Goal: Information Seeking & Learning: Learn about a topic

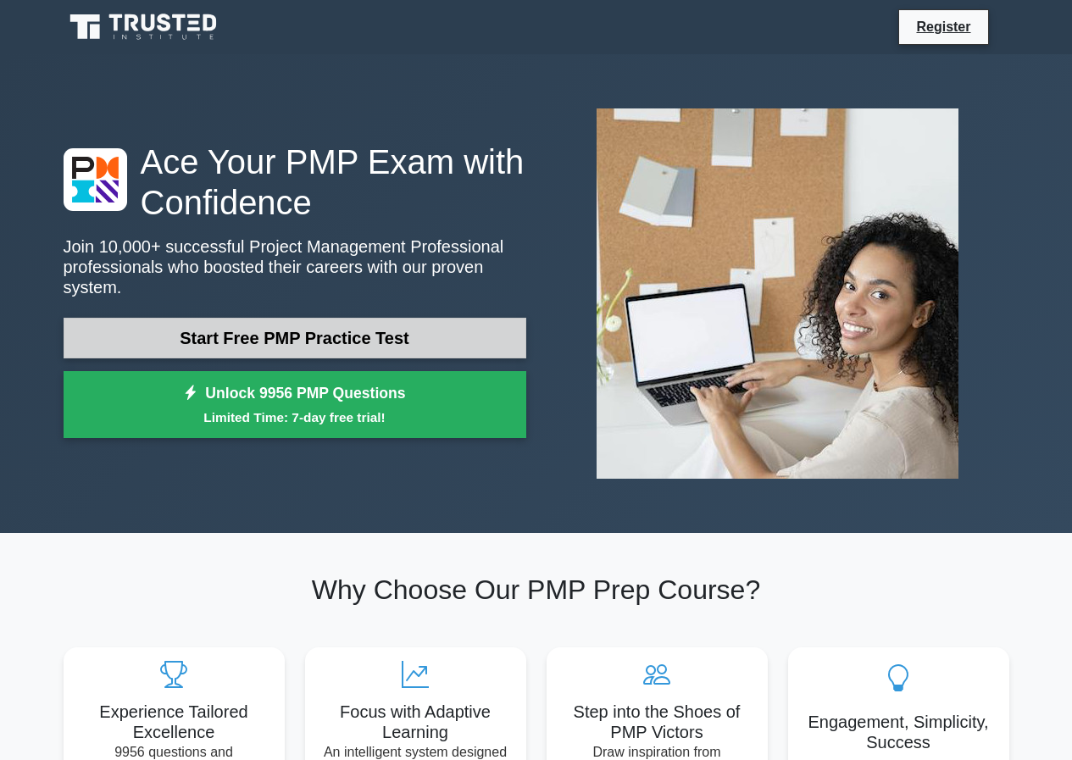
click at [260, 322] on link "Start Free PMP Practice Test" at bounding box center [295, 338] width 463 height 41
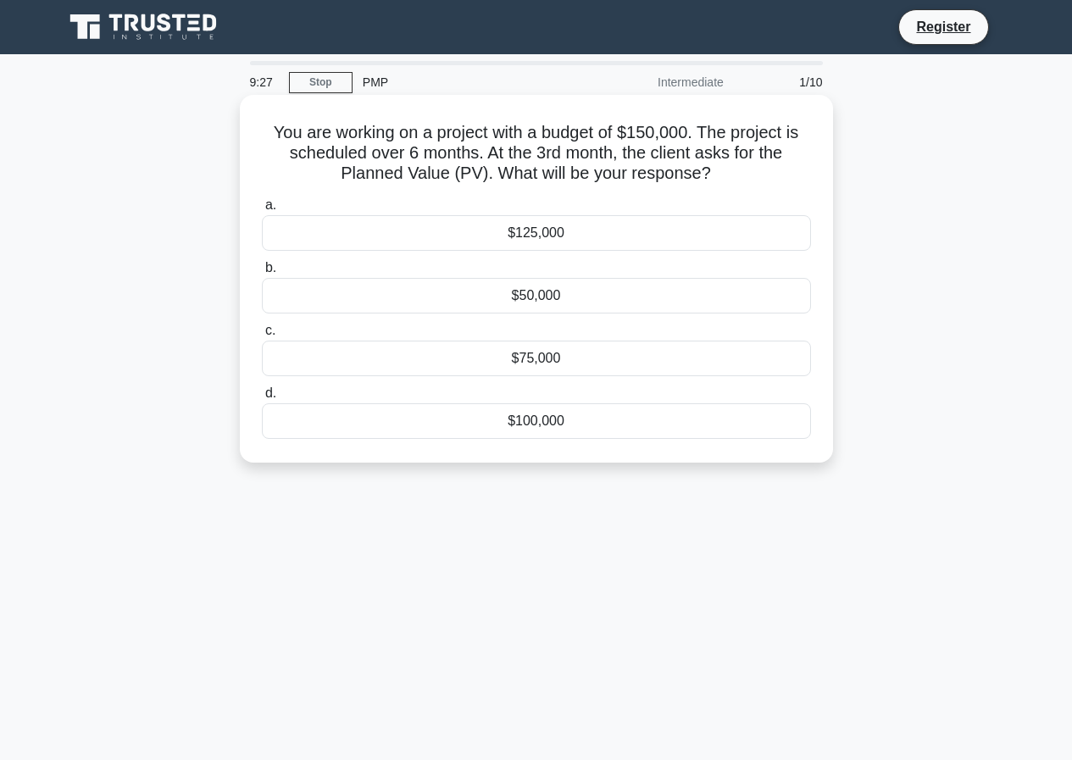
drag, startPoint x: 268, startPoint y: 132, endPoint x: 545, endPoint y: 418, distance: 398.0
click at [565, 429] on div "You are working on a project with a budget of $150,000. The project is schedule…" at bounding box center [537, 279] width 580 height 354
copy div "You are working on a project with a budget of $150,000. The project is schedule…"
click at [585, 329] on label "c. $75,000" at bounding box center [536, 348] width 549 height 56
click at [262, 329] on input "c. $75,000" at bounding box center [262, 330] width 0 height 11
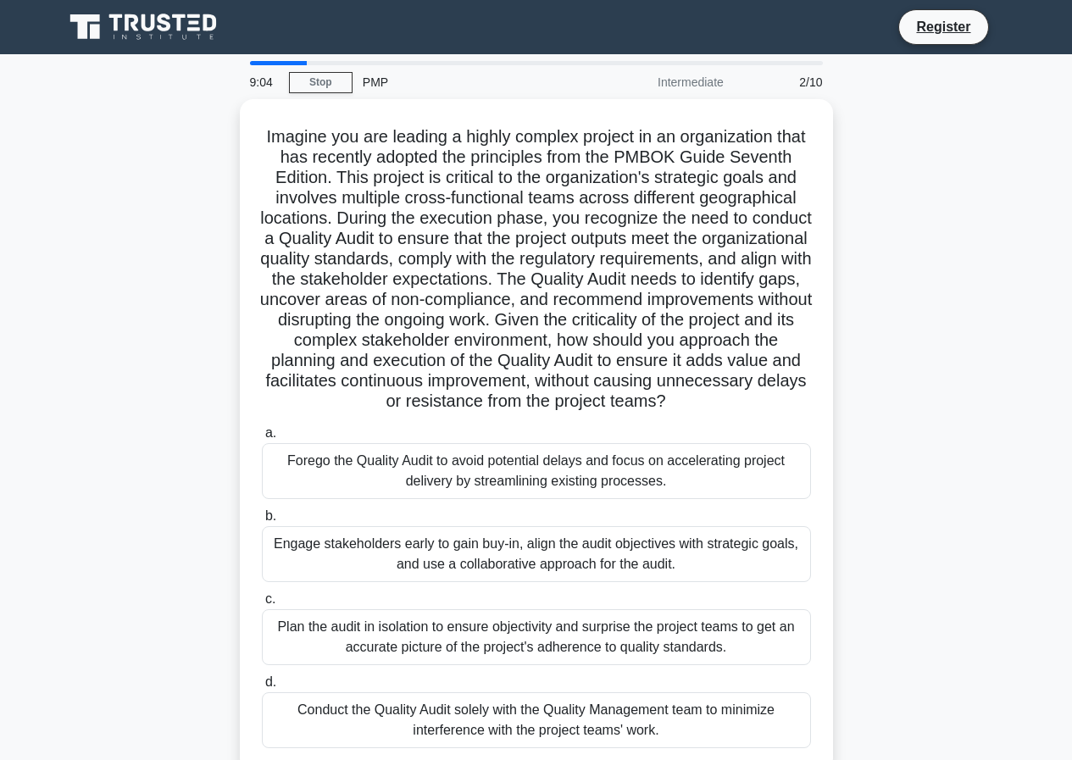
scroll to position [155, 0]
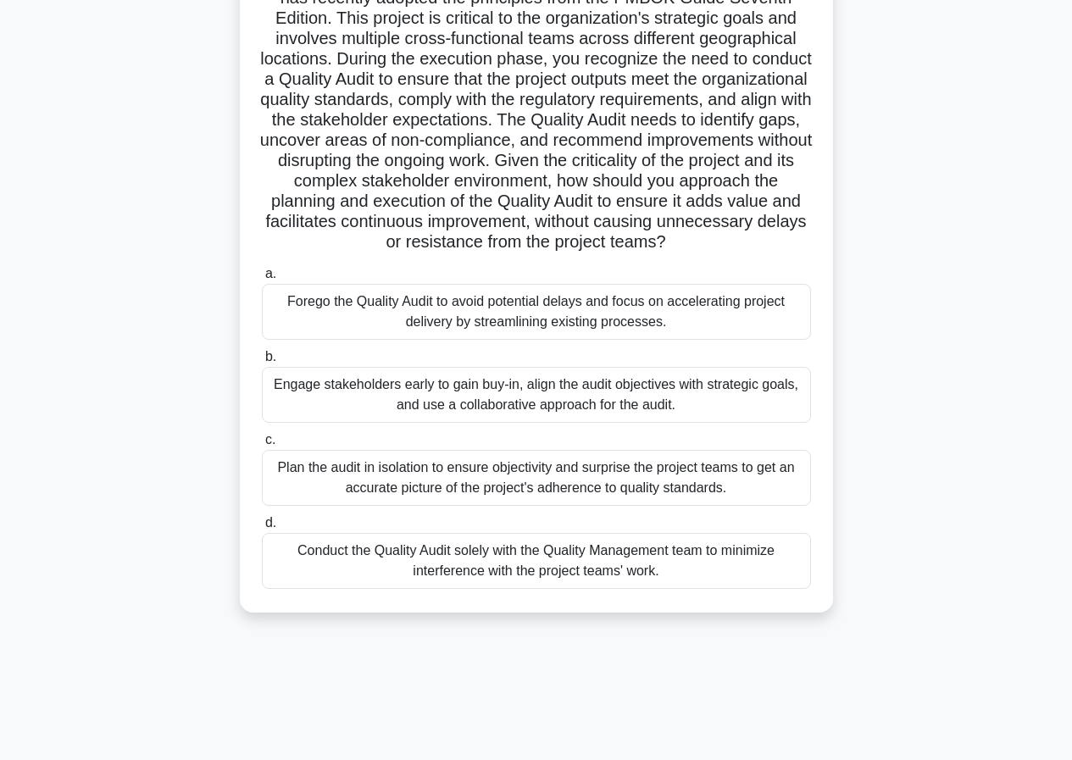
drag, startPoint x: 275, startPoint y: 132, endPoint x: 670, endPoint y: 602, distance: 613.0
click at [720, 606] on div "Imagine you are leading a highly complex project in an organization that has re…" at bounding box center [537, 276] width 580 height 659
copy div "Imagine you are leading a highly complex project in an organization that has re…"
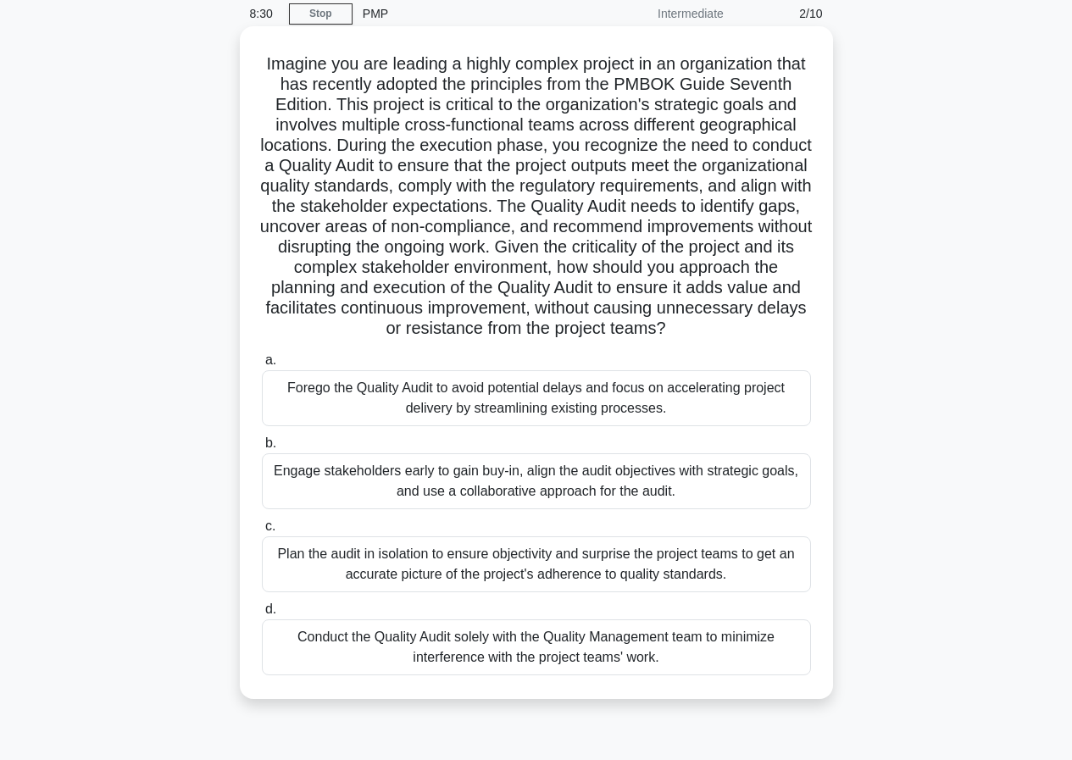
scroll to position [0, 0]
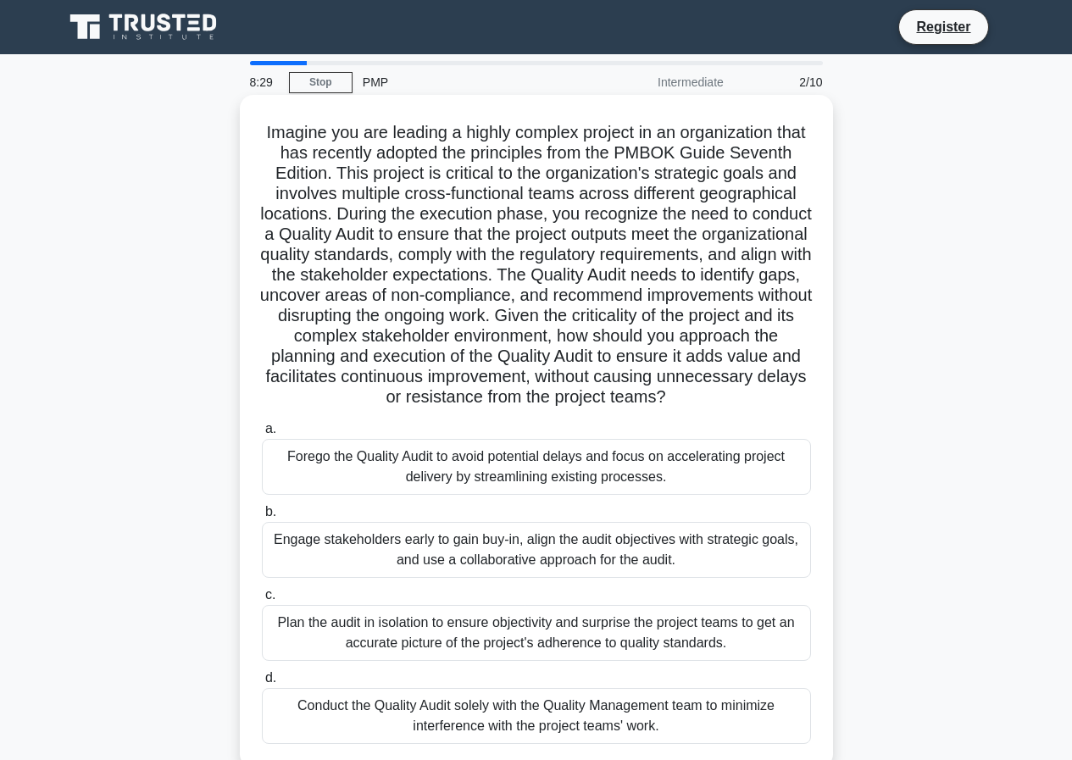
click at [626, 325] on h5 "Imagine you are leading a highly complex project in an organization that has re…" at bounding box center [536, 265] width 553 height 286
